Goal: Task Accomplishment & Management: Complete application form

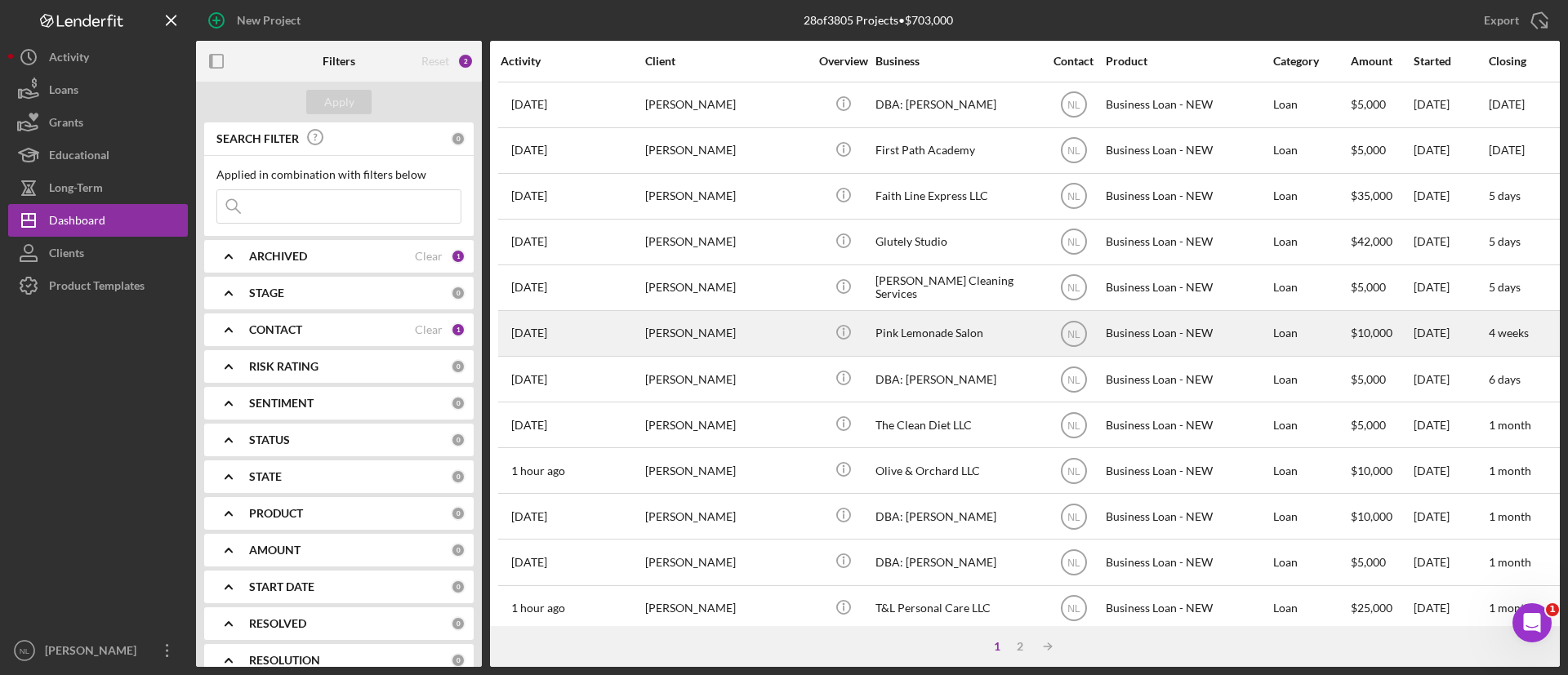
click at [798, 350] on div "[PERSON_NAME]" at bounding box center [726, 333] width 163 height 43
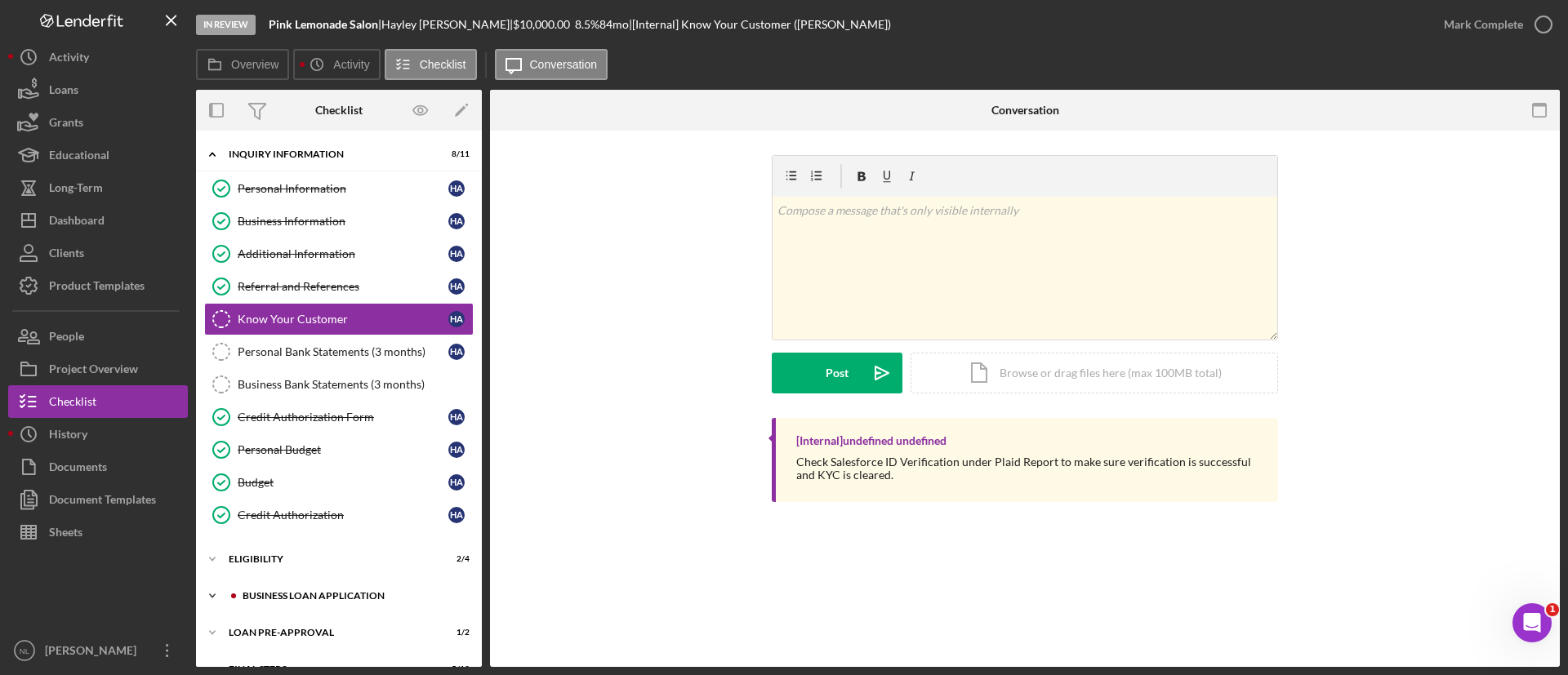
click at [341, 585] on div "Icon/Expander BUSINESS LOAN APPLICATION 16 / 27" at bounding box center [339, 596] width 286 height 33
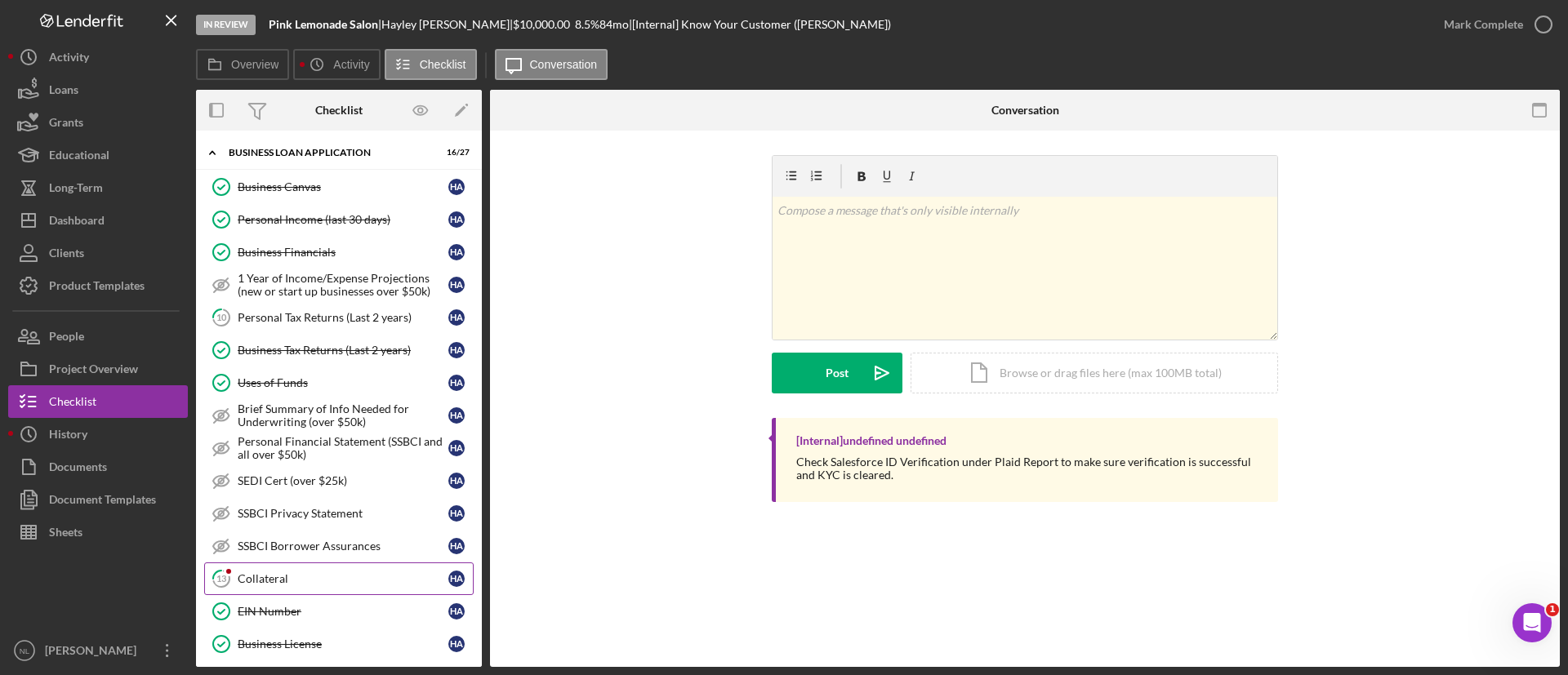
scroll to position [446, 0]
click at [338, 581] on div "Collateral" at bounding box center [343, 576] width 211 height 13
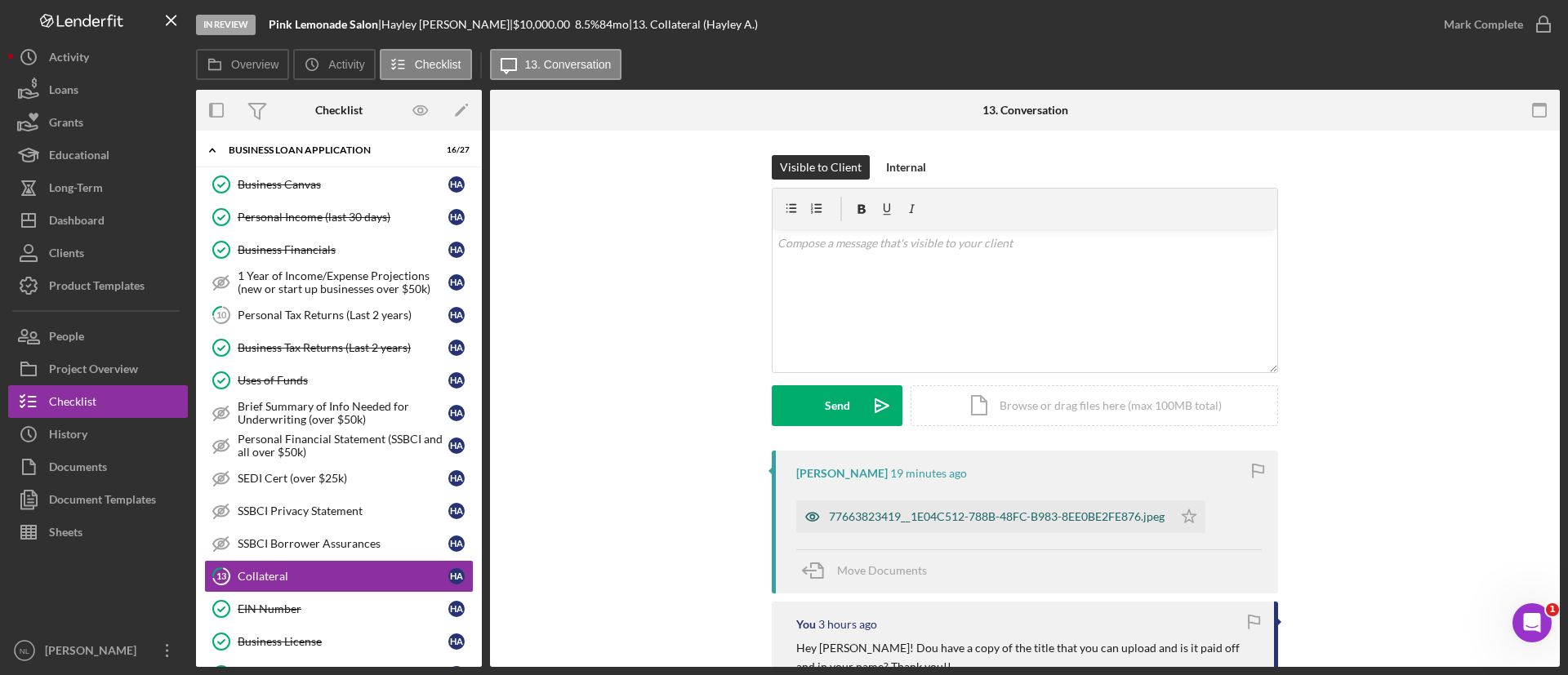
click at [931, 502] on div "77663823419__1E04C512-788B-48FC-B983-8EE0BE2FE876.jpeg" at bounding box center [984, 517] width 376 height 33
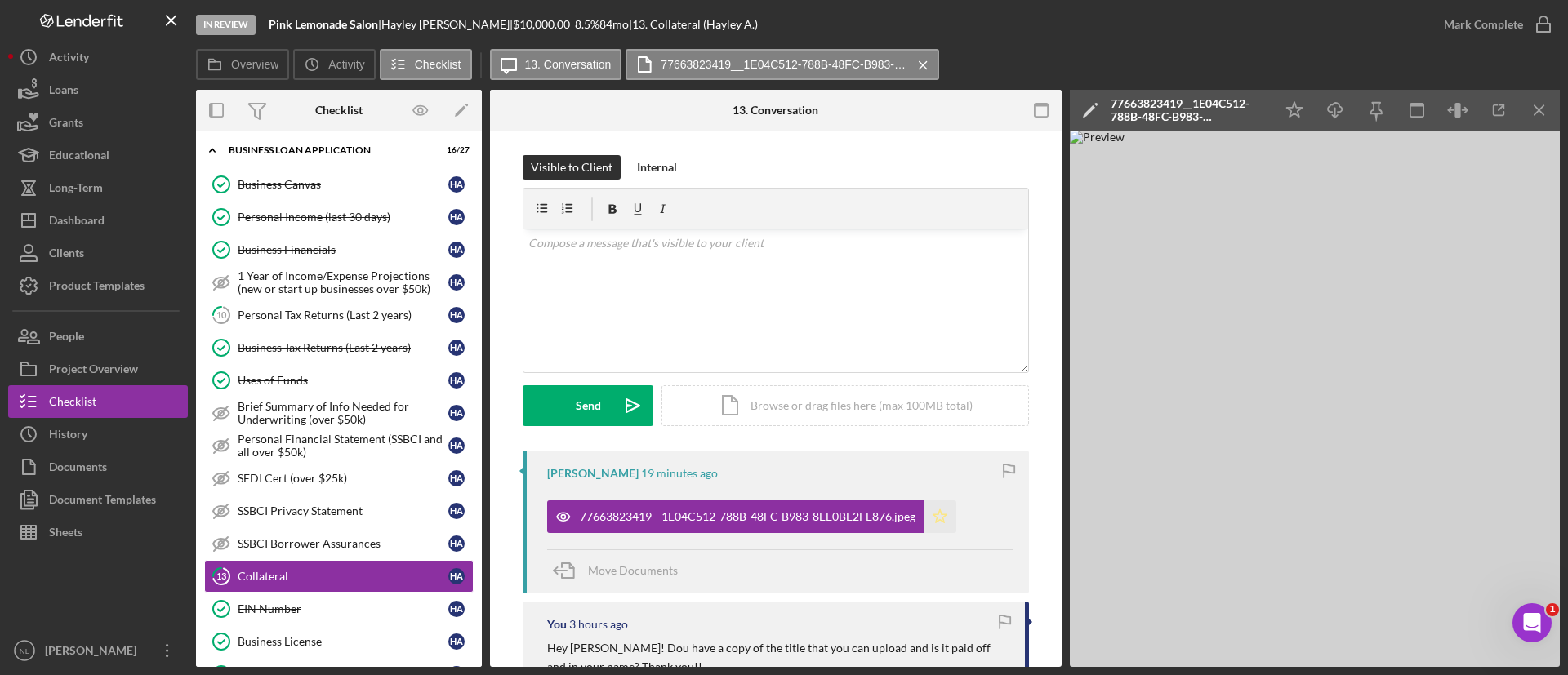
click at [937, 515] on icon "Icon/Star" at bounding box center [940, 517] width 33 height 33
click at [1543, 110] on icon "Icon/Menu Close" at bounding box center [1539, 110] width 37 height 37
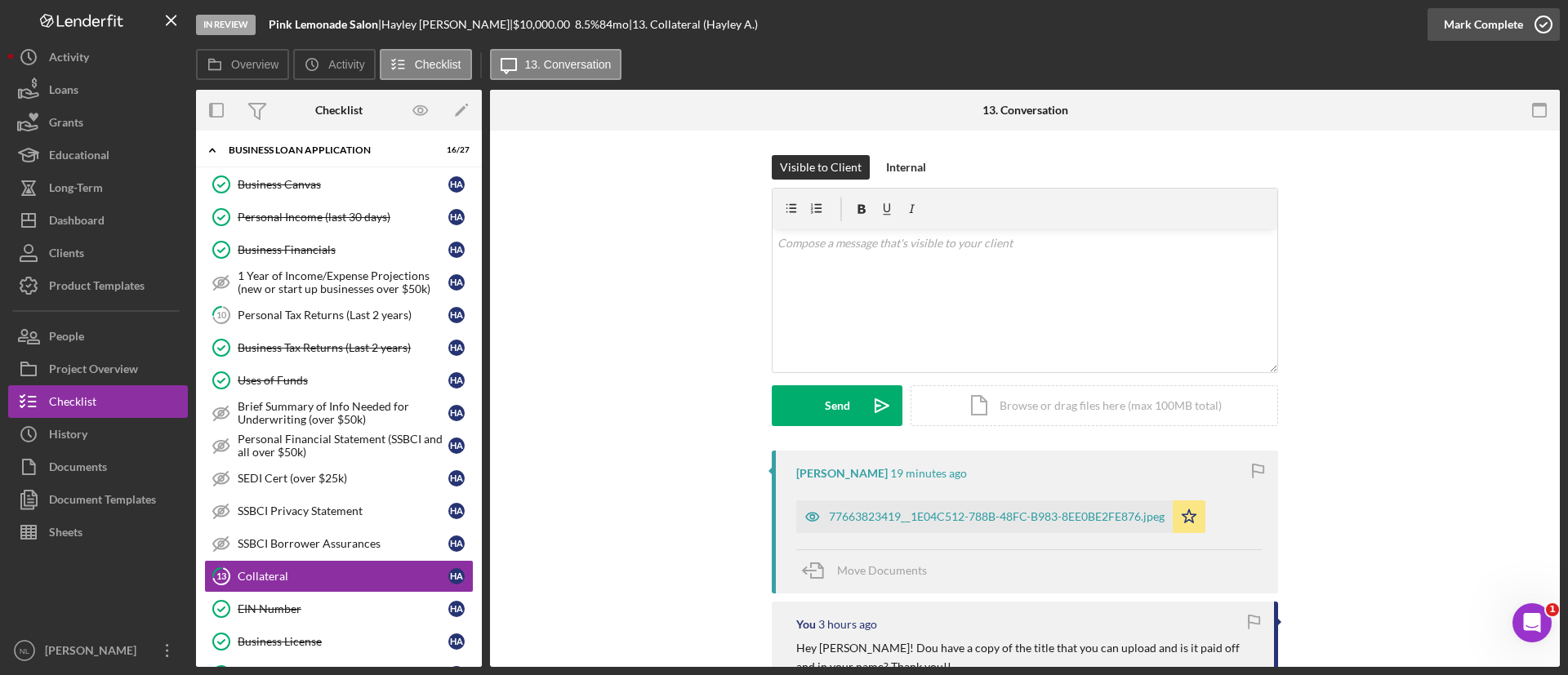
click at [1484, 24] on div "Mark Complete" at bounding box center [1483, 24] width 79 height 33
